Goal: Find contact information: Find contact information

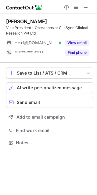
scroll to position [139, 97]
click at [16, 22] on div "[PERSON_NAME]" at bounding box center [26, 21] width 41 height 6
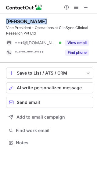
click at [16, 22] on div "[PERSON_NAME]" at bounding box center [26, 21] width 41 height 6
copy div "[PERSON_NAME]"
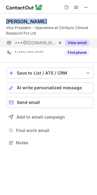
click at [84, 43] on button "View email" at bounding box center [77, 43] width 24 height 6
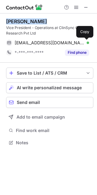
click at [88, 43] on span at bounding box center [86, 42] width 5 height 5
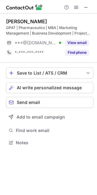
scroll to position [139, 97]
click at [10, 20] on div "Sai Charan" at bounding box center [26, 21] width 41 height 6
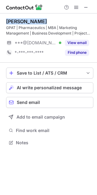
click at [10, 20] on div "Sai Charan" at bounding box center [26, 21] width 41 height 6
copy div "Sai Charan"
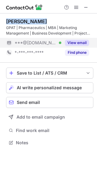
click at [79, 45] on button "View email" at bounding box center [77, 43] width 24 height 6
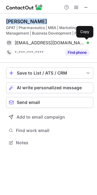
click at [87, 43] on span at bounding box center [86, 42] width 5 height 5
